Goal: Information Seeking & Learning: Check status

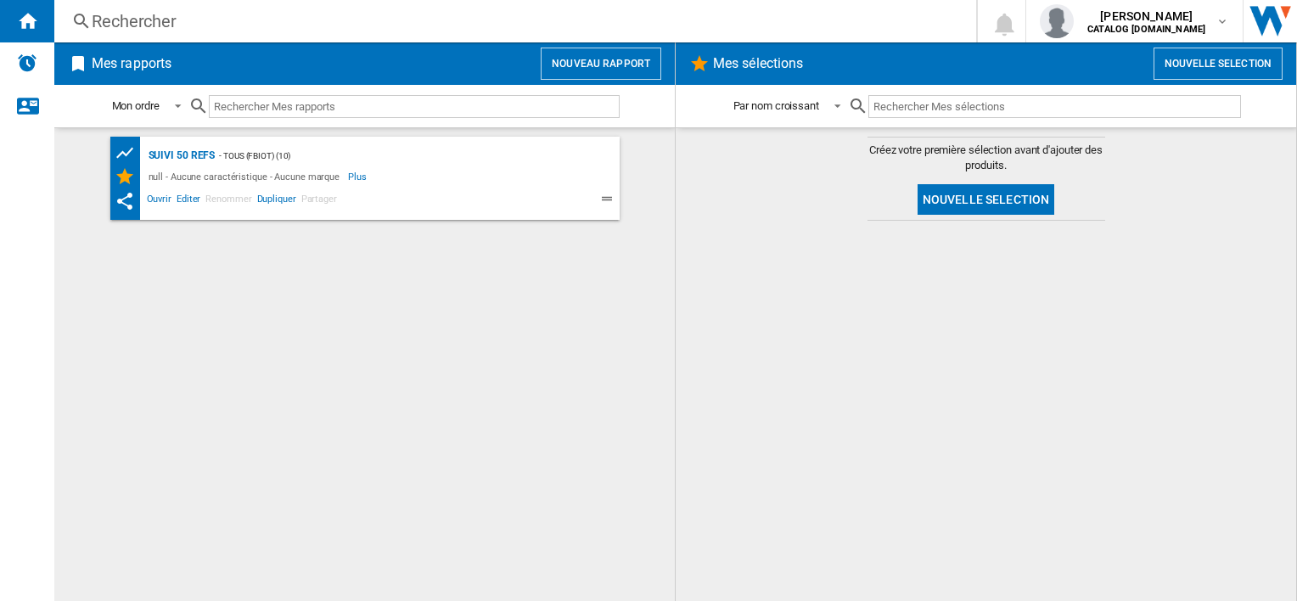
click at [215, 14] on div "Rechercher" at bounding box center [512, 21] width 840 height 24
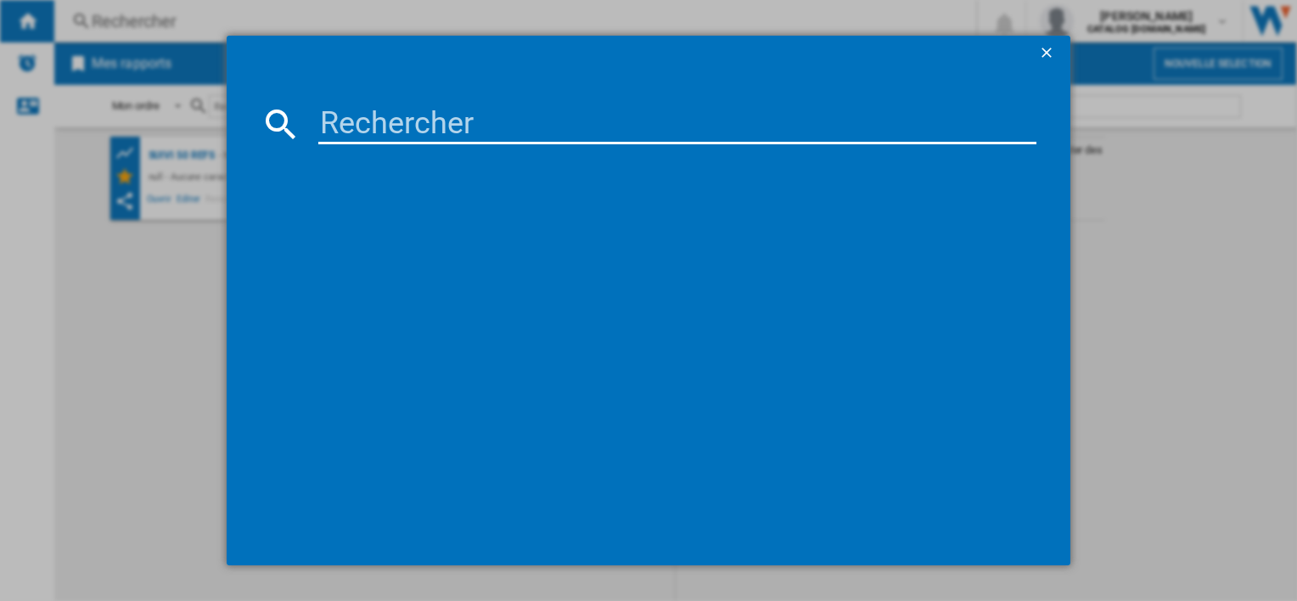
click at [380, 127] on input at bounding box center [676, 124] width 717 height 41
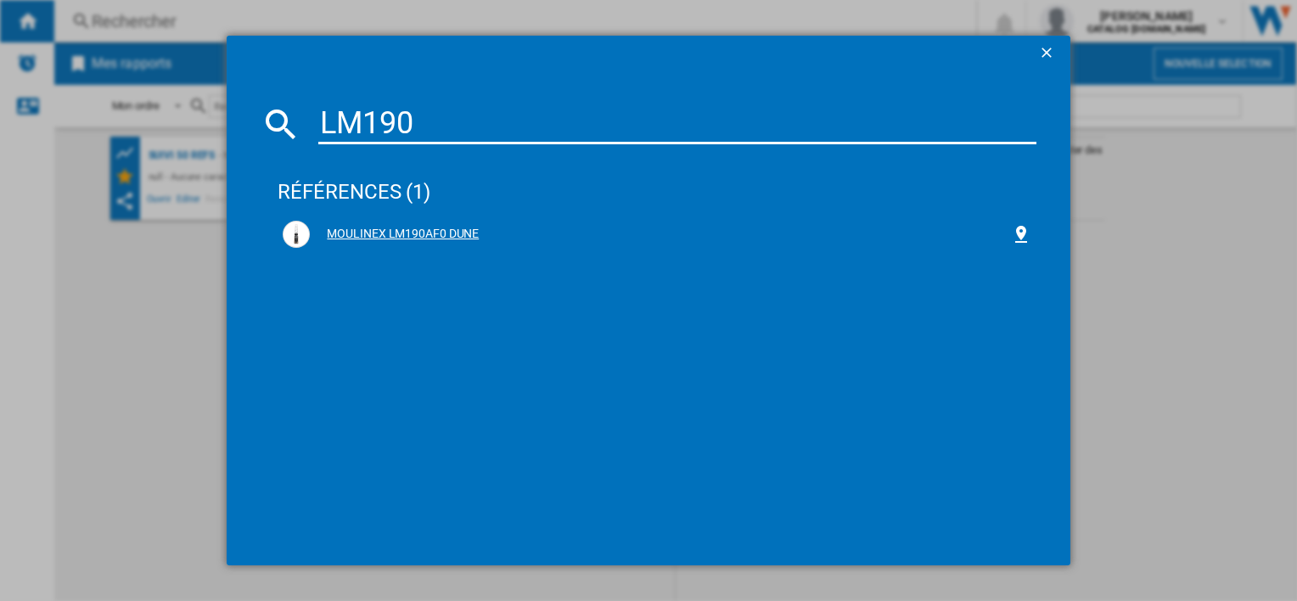
type input "LM190"
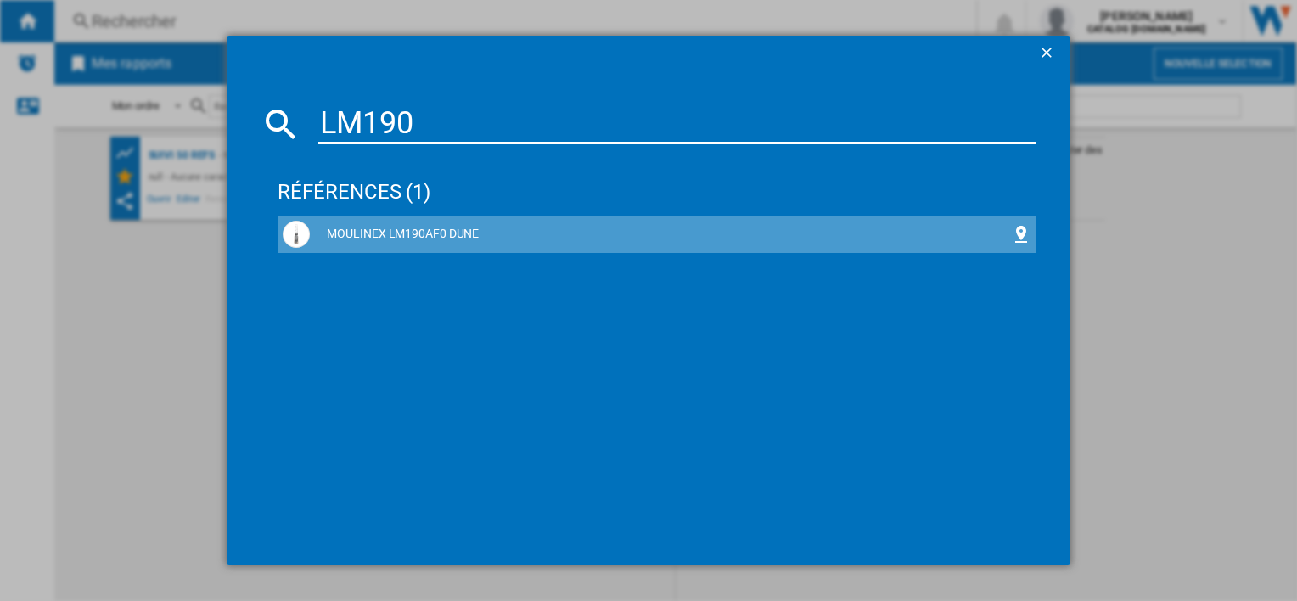
click at [378, 238] on div "MOULINEX LM190AF0 DUNE" at bounding box center [660, 234] width 700 height 17
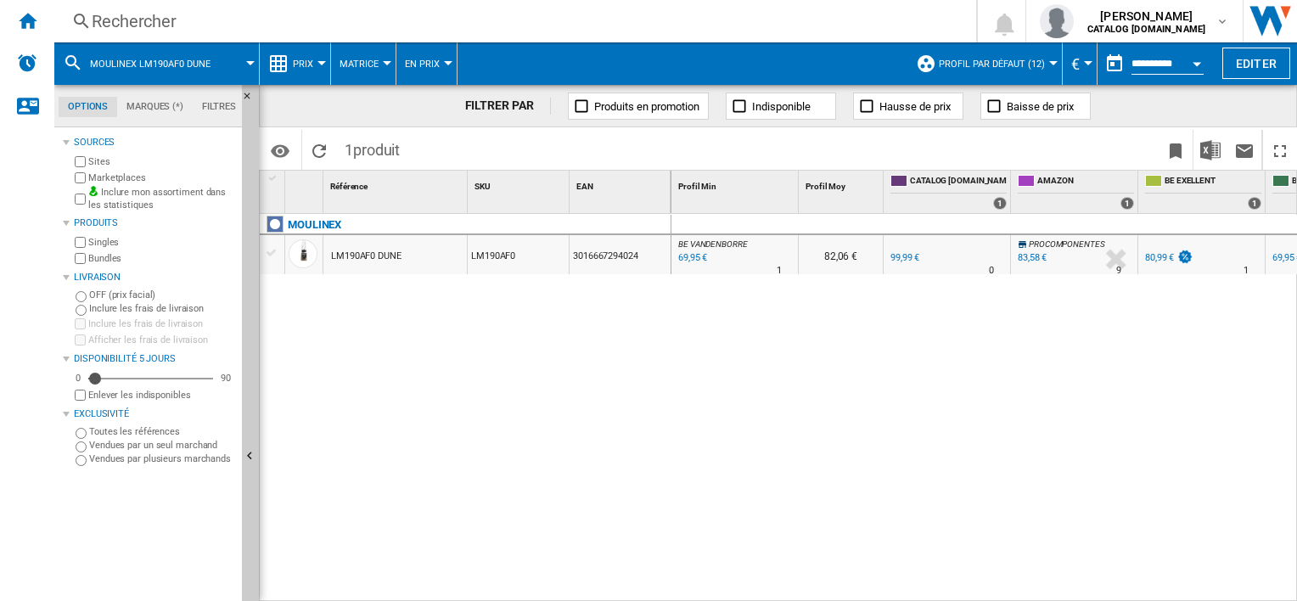
click at [317, 61] on div at bounding box center [321, 63] width 8 height 4
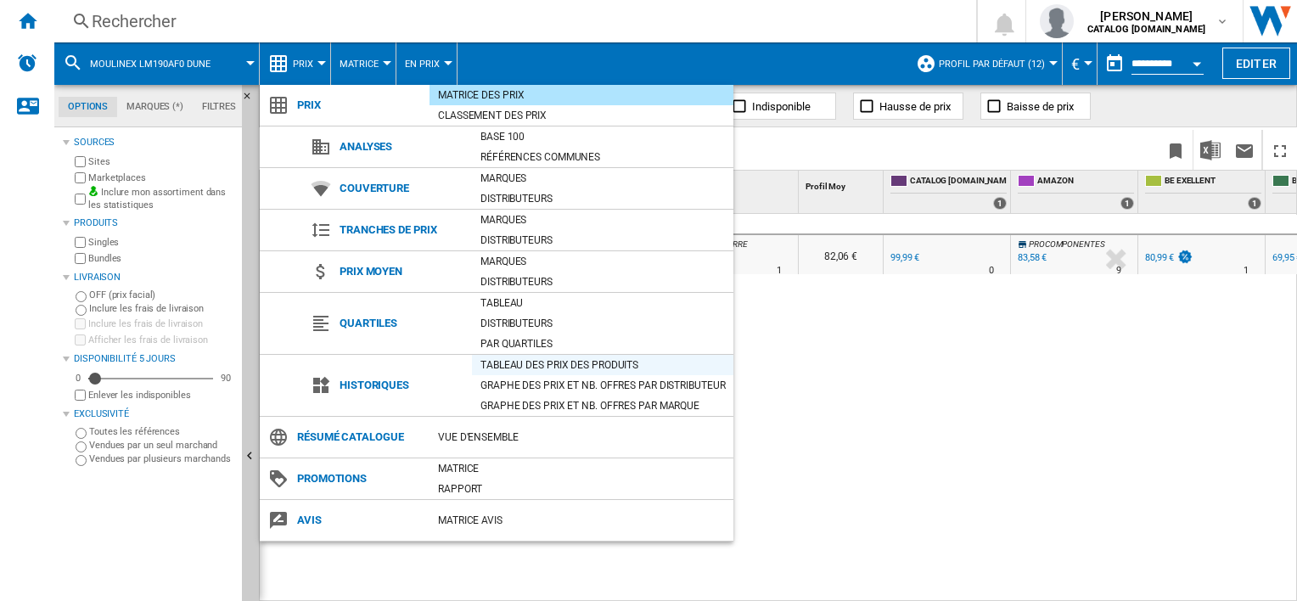
click at [495, 360] on div "Tableau des prix des produits" at bounding box center [602, 365] width 261 height 17
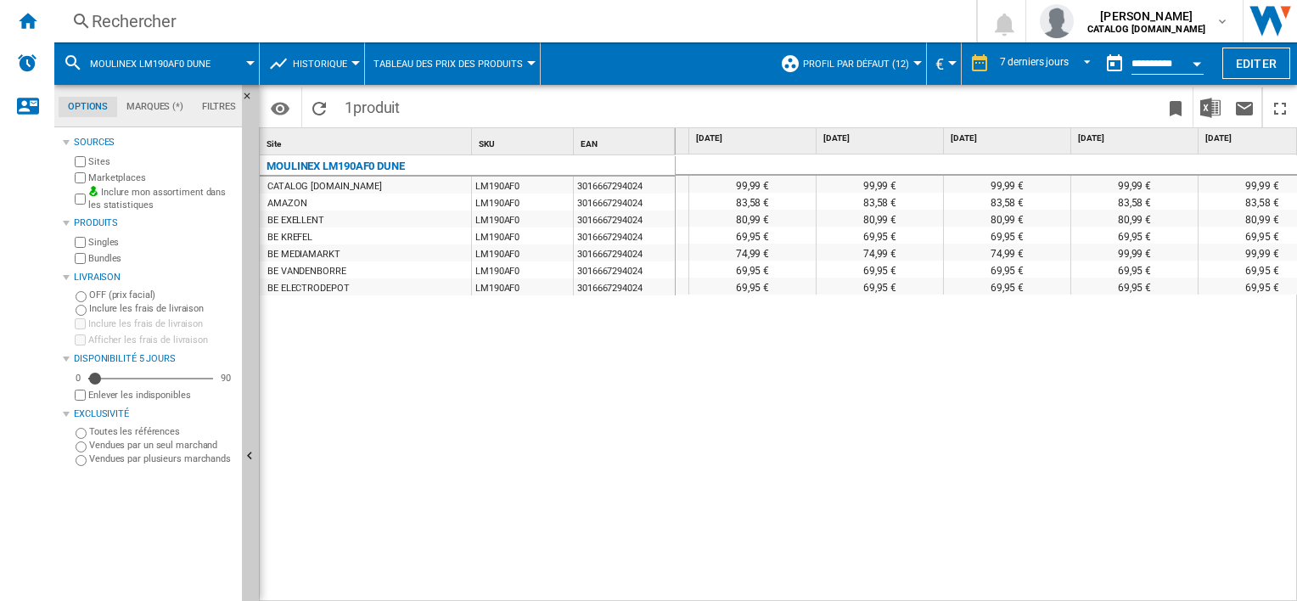
scroll to position [0, 396]
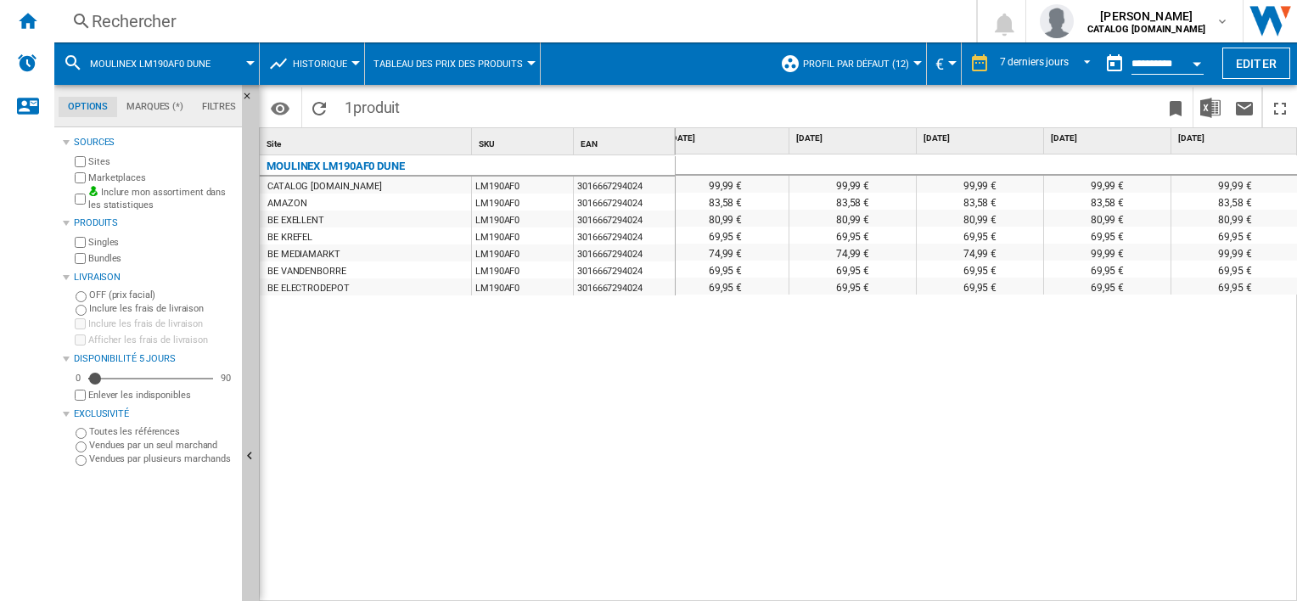
click at [249, 18] on div "Rechercher" at bounding box center [512, 21] width 840 height 24
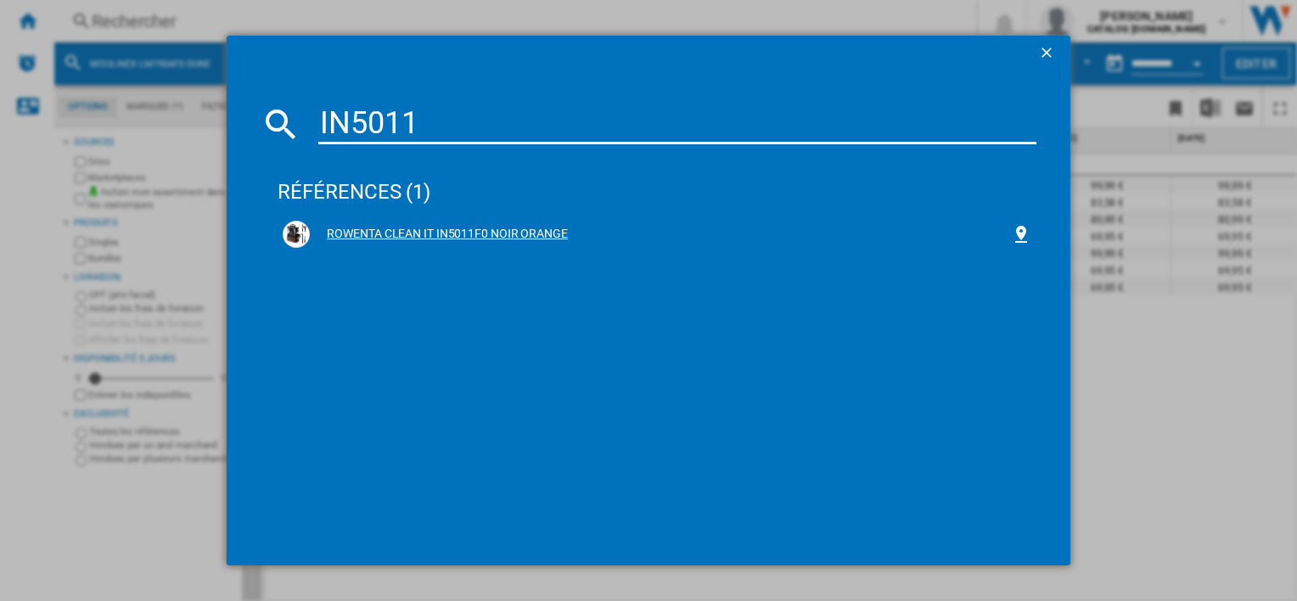
type input "IN5011"
click at [408, 232] on div "ROWENTA CLEAN IT IN5011F0 NOIR ORANGE" at bounding box center [660, 234] width 700 height 17
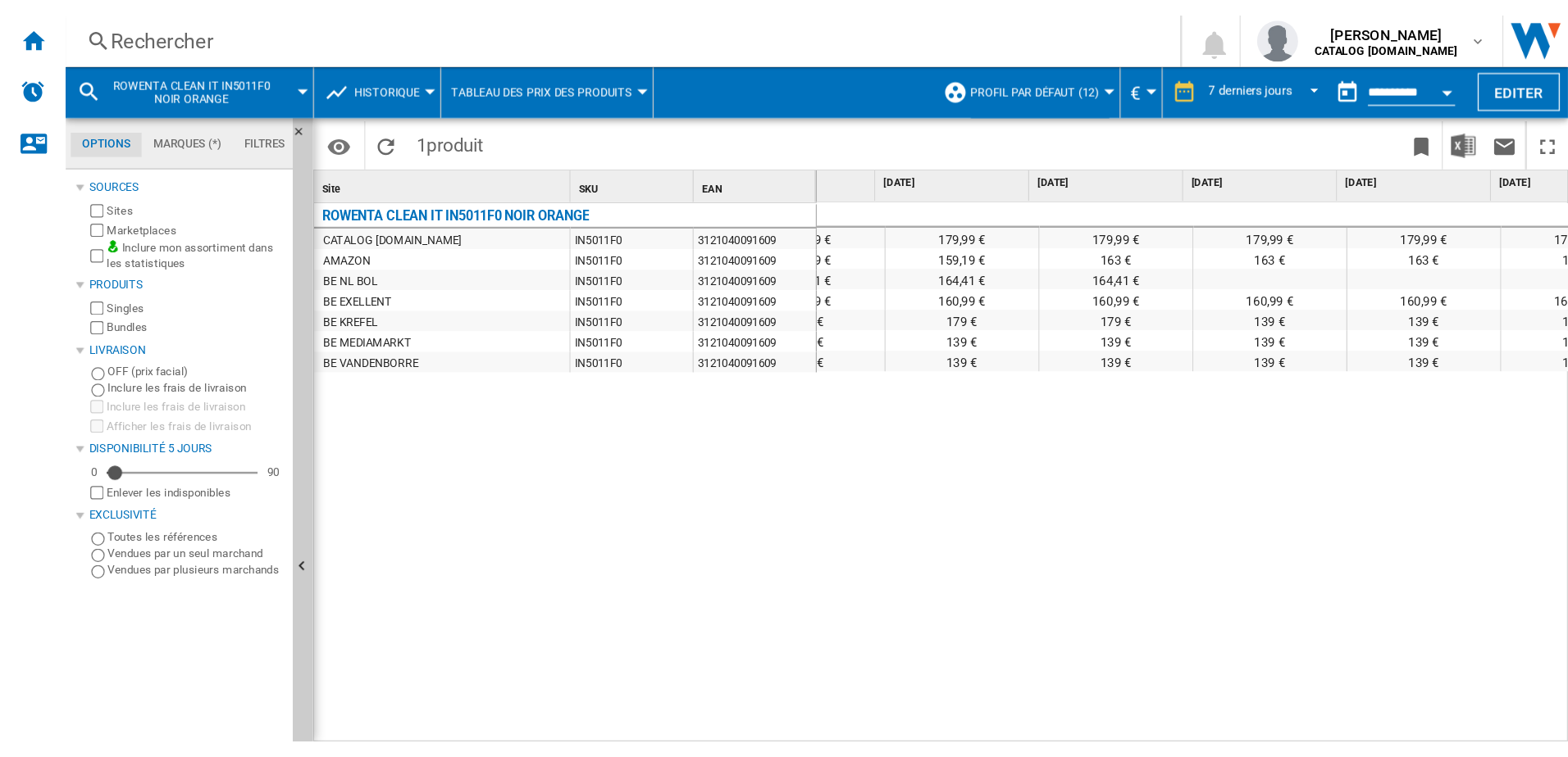
scroll to position [0, 68]
